Goal: Transaction & Acquisition: Purchase product/service

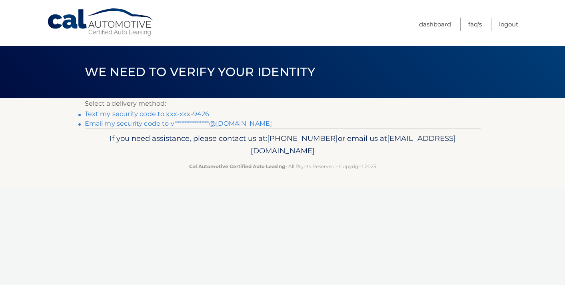
click at [241, 122] on link "**********" at bounding box center [178, 124] width 187 height 8
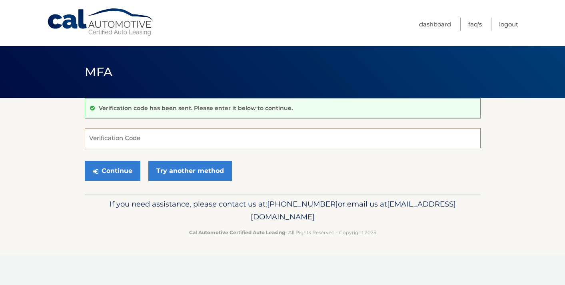
click at [156, 131] on input "Verification Code" at bounding box center [283, 138] width 396 height 20
paste input "781798"
type input "781798"
click at [104, 167] on button "Continue" at bounding box center [113, 171] width 56 height 20
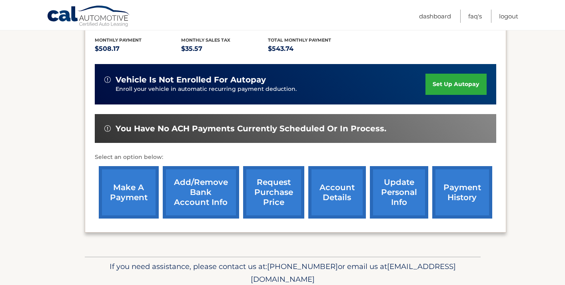
scroll to position [200, 0]
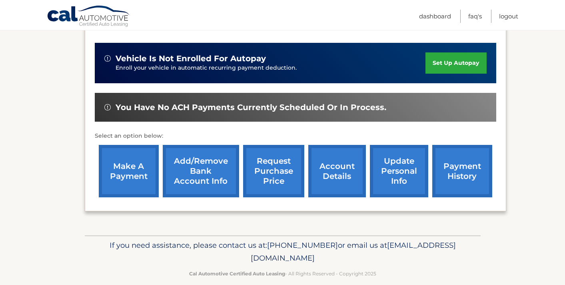
click at [140, 158] on link "make a payment" at bounding box center [129, 171] width 60 height 52
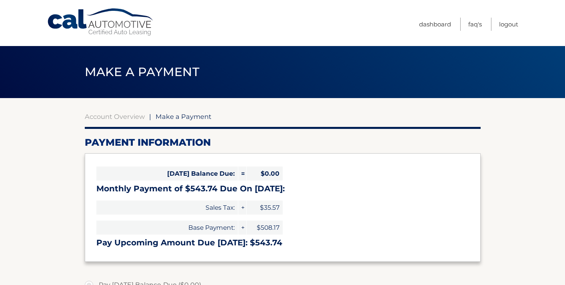
select select "NDY4N2ZmMzYtNjRkOC00YTg4LTk3NjMtNDgwMzNlZmE2YWZj"
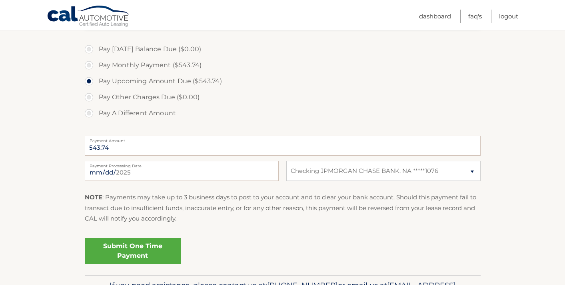
scroll to position [263, 0]
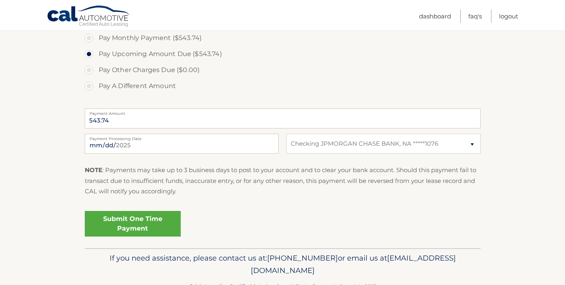
click at [126, 223] on link "Submit One Time Payment" at bounding box center [133, 224] width 96 height 26
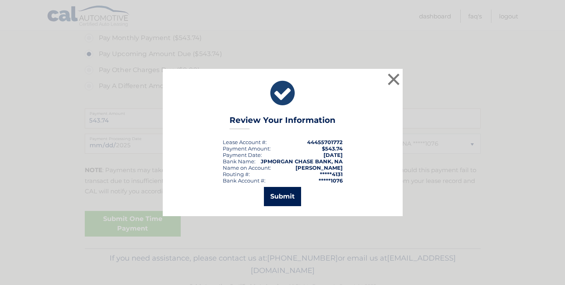
click at [283, 200] on button "Submit" at bounding box center [282, 196] width 37 height 19
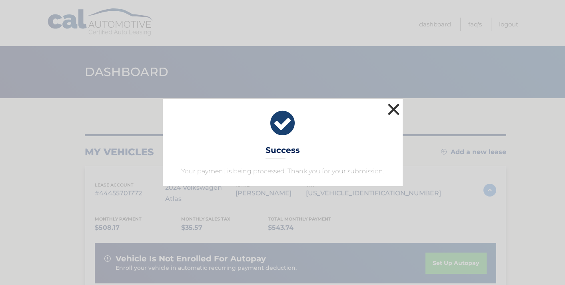
click at [393, 106] on button "×" at bounding box center [394, 109] width 16 height 16
